Goal: Transaction & Acquisition: Purchase product/service

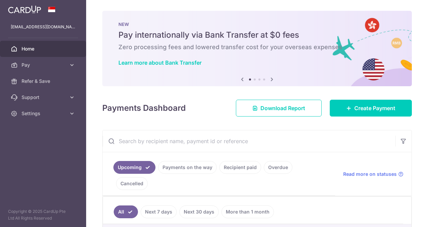
select select "English"
click at [349, 107] on link "Create Payment" at bounding box center [371, 108] width 82 height 17
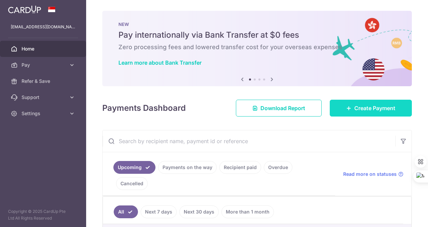
scroll to position [63, 0]
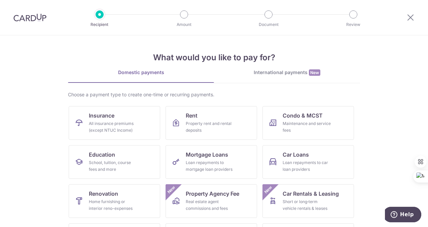
click at [363, 73] on section "What would you like to pay for? Domestic payments International payments New Ch…" at bounding box center [214, 131] width 428 height 192
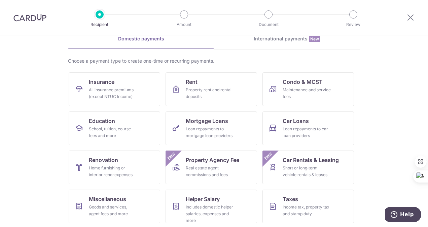
scroll to position [67, 0]
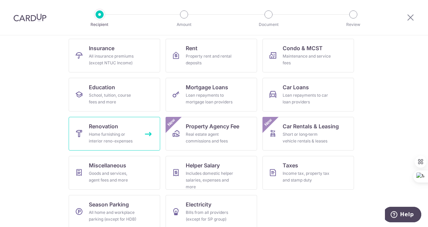
click at [103, 135] on div "Home furnishing or interior reno-expenses" at bounding box center [113, 137] width 49 height 13
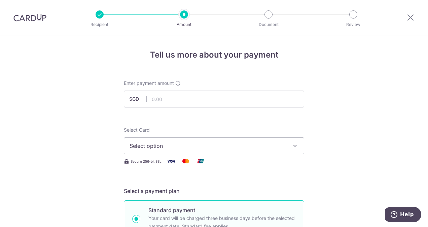
select select "English"
